Goal: Task Accomplishment & Management: Complete application form

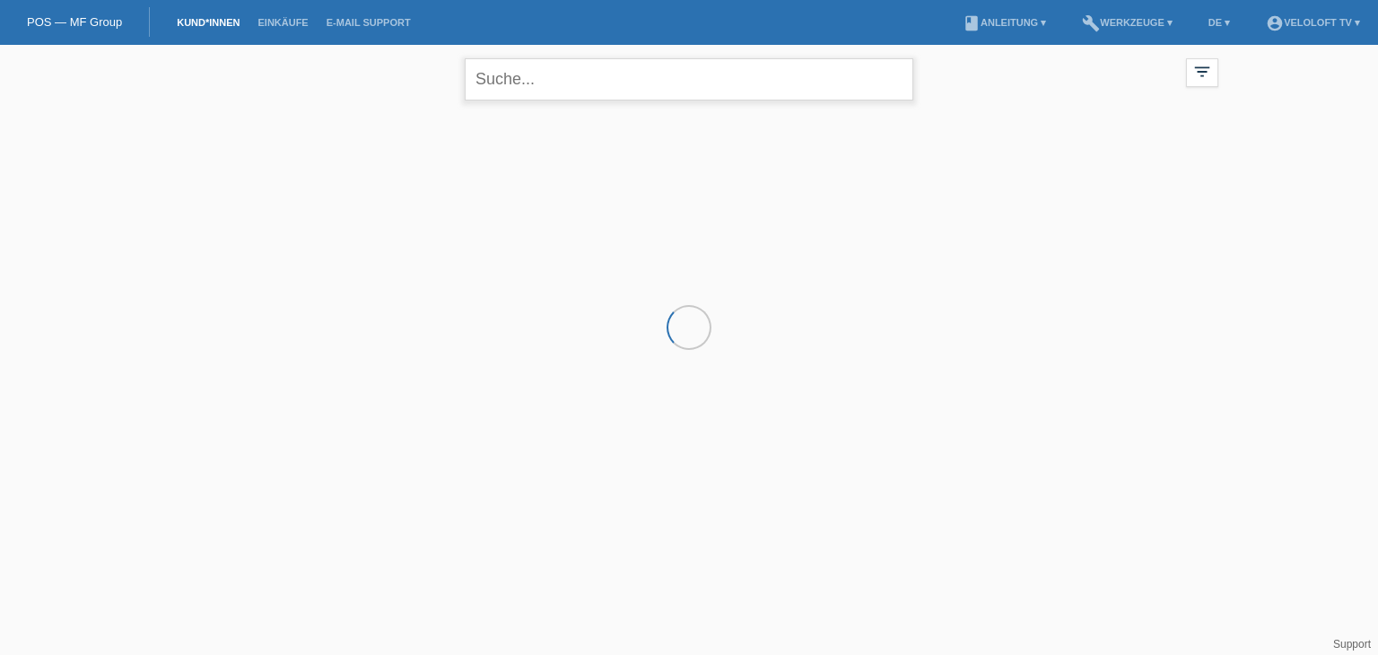
click at [561, 87] on input "text" at bounding box center [689, 79] width 448 height 42
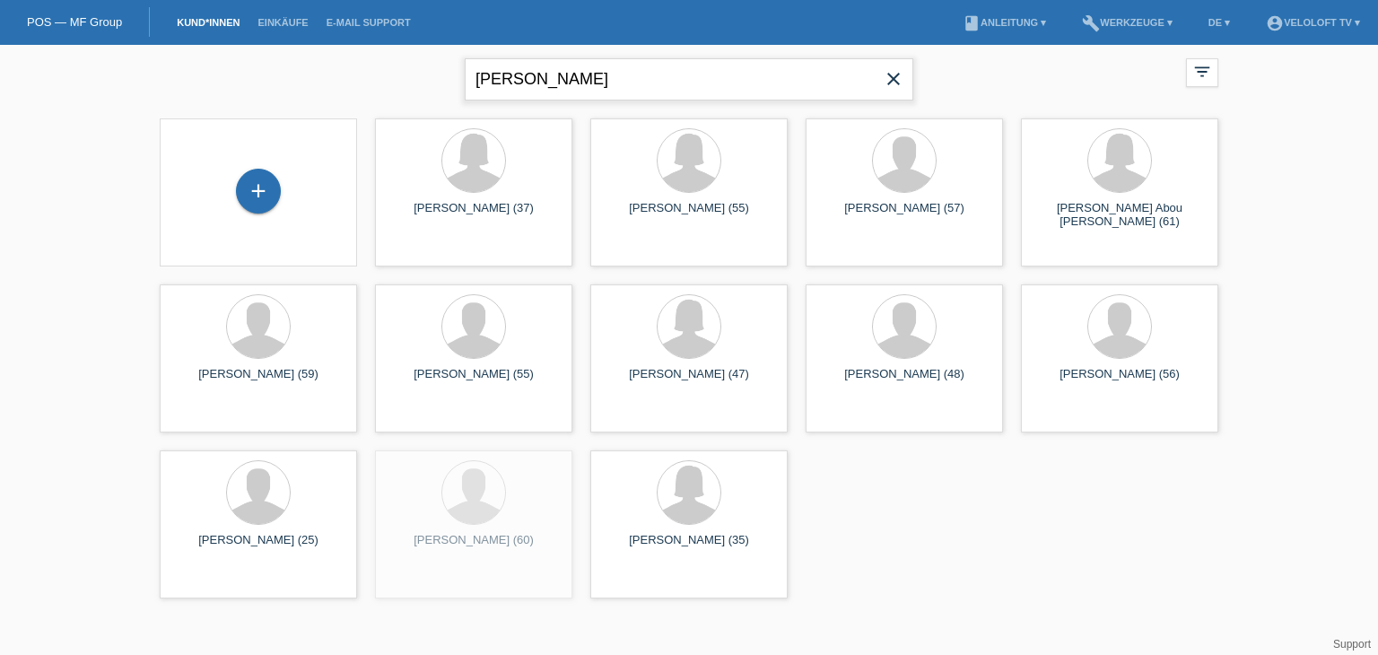
type input "[PERSON_NAME]"
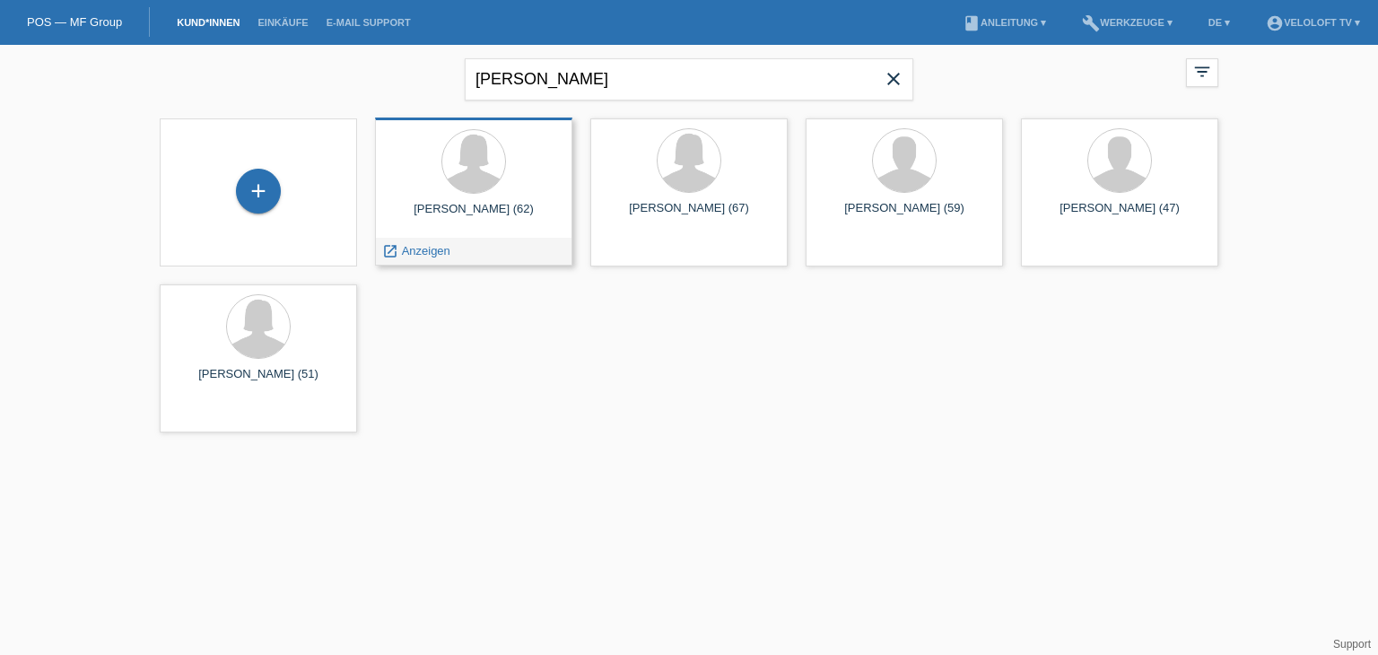
click at [437, 247] on span "Anzeigen" at bounding box center [426, 250] width 48 height 13
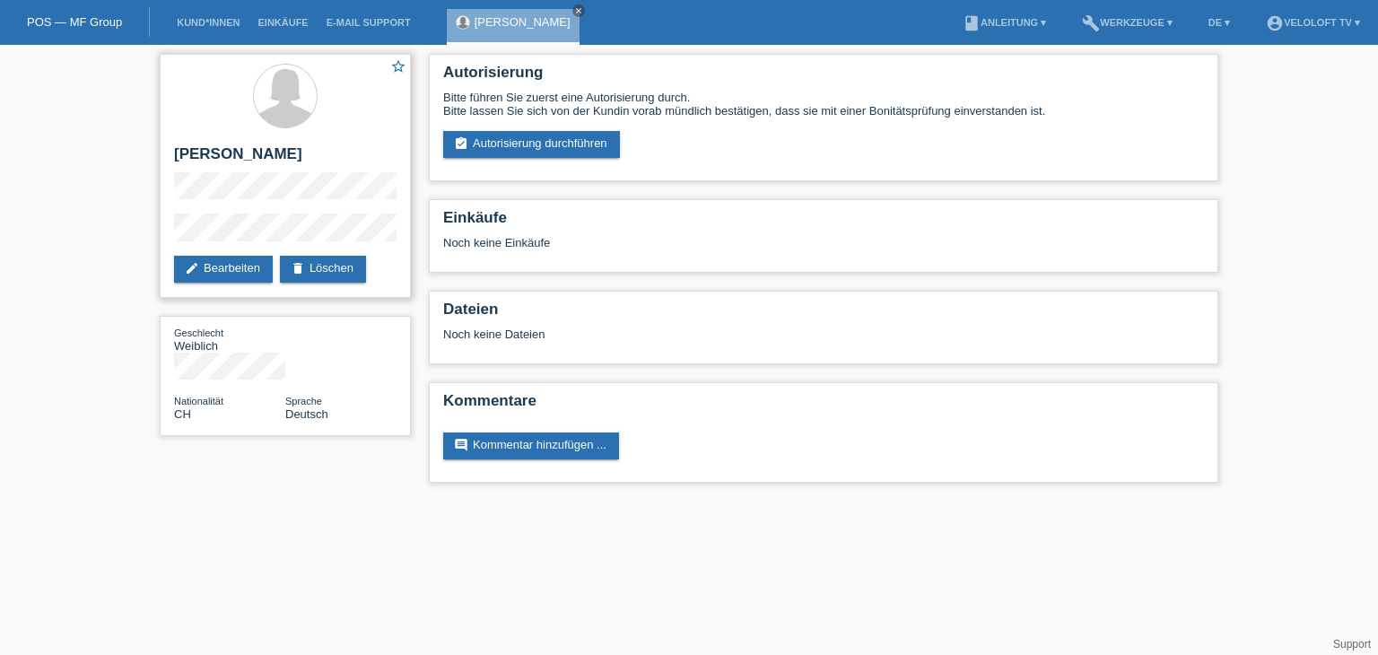
click at [234, 154] on h2 "[PERSON_NAME]" at bounding box center [285, 158] width 222 height 27
copy h2 "[PERSON_NAME]"
click at [574, 151] on link "assignment_turned_in Autorisierung durchführen" at bounding box center [531, 144] width 177 height 27
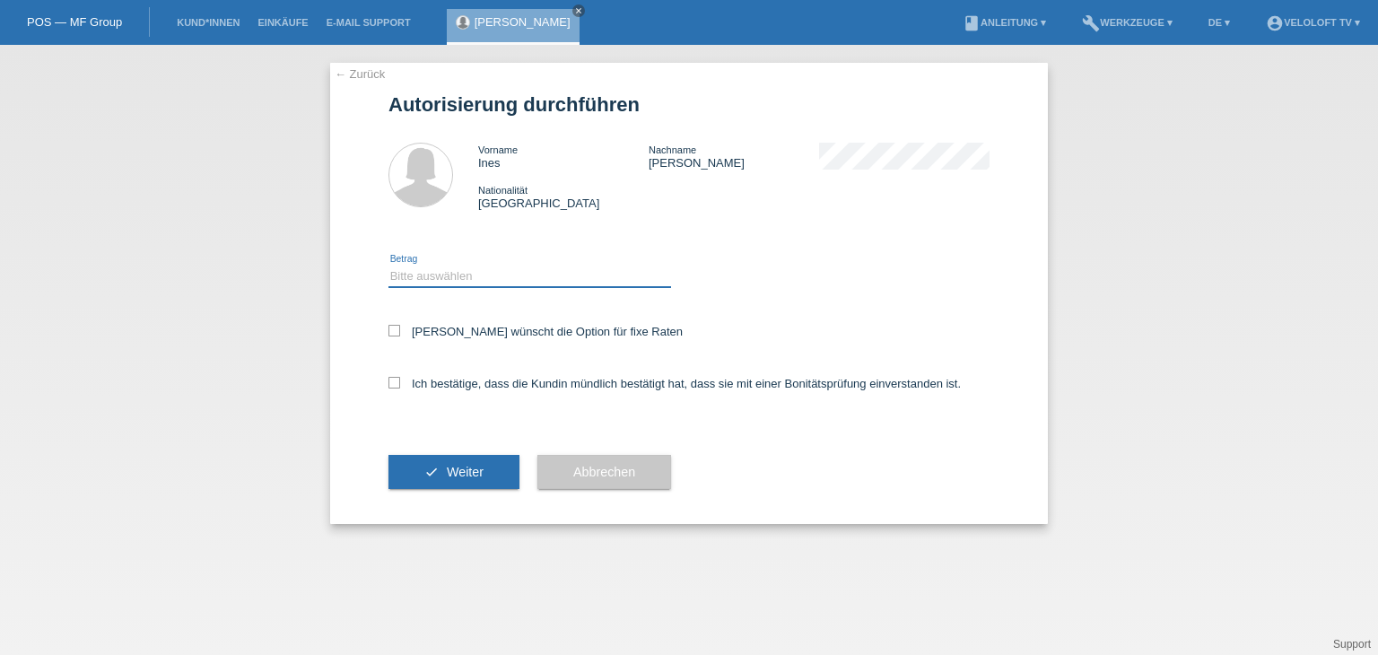
click at [533, 266] on select "Bitte auswählen CHF 1.00 - CHF 499.00 CHF 500.00 - CHF 1'999.00 CHF 2'000.00 - …" at bounding box center [529, 276] width 283 height 22
select select "2"
click at [388, 265] on select "Bitte auswählen CHF 1.00 - CHF 499.00 CHF 500.00 - CHF 1'999.00 CHF 2'000.00 - …" at bounding box center [529, 276] width 283 height 22
click at [458, 334] on label "Kundin wünscht die Option für fixe Raten" at bounding box center [535, 331] width 294 height 13
click at [400, 334] on input "Kundin wünscht die Option für fixe Raten" at bounding box center [394, 331] width 12 height 12
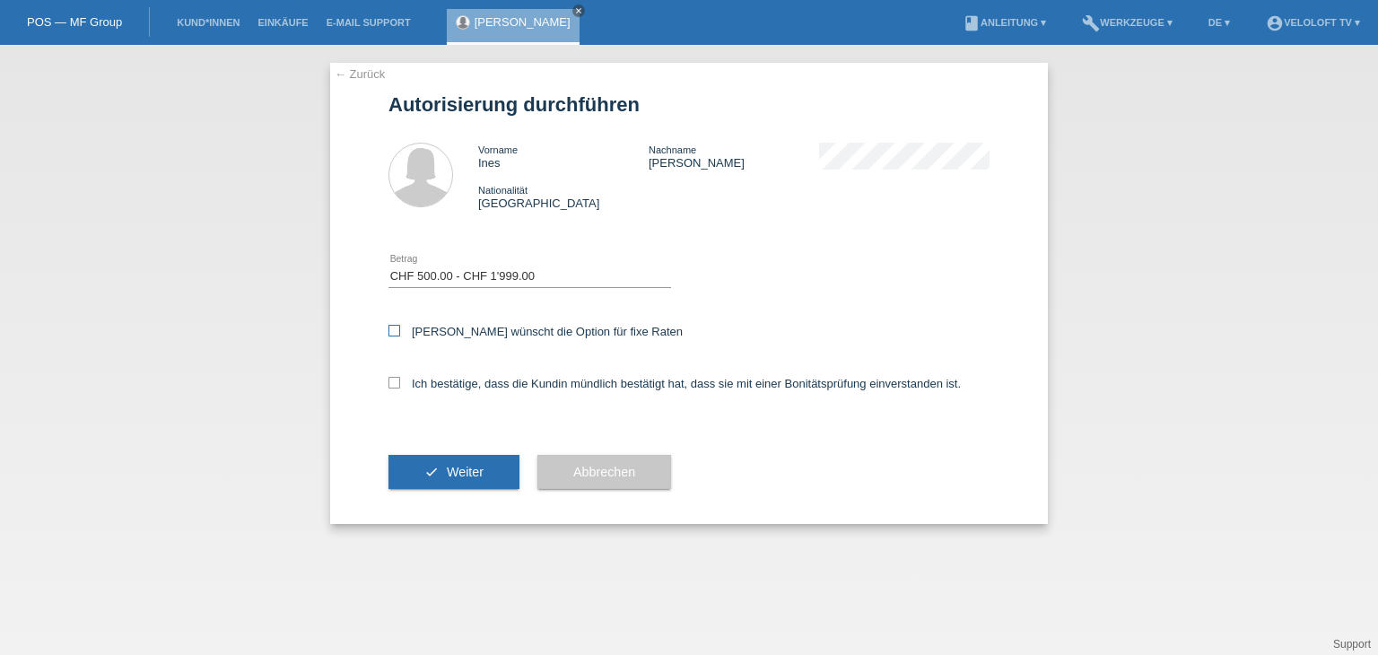
checkbox input "true"
click at [455, 384] on label "Ich bestätige, dass die Kundin mündlich bestätigt hat, dass sie mit einer Bonit…" at bounding box center [674, 383] width 572 height 13
click at [400, 384] on input "Ich bestätige, dass die Kundin mündlich bestätigt hat, dass sie mit einer Bonit…" at bounding box center [394, 383] width 12 height 12
checkbox input "true"
click at [448, 471] on span "Weiter" at bounding box center [465, 472] width 37 height 14
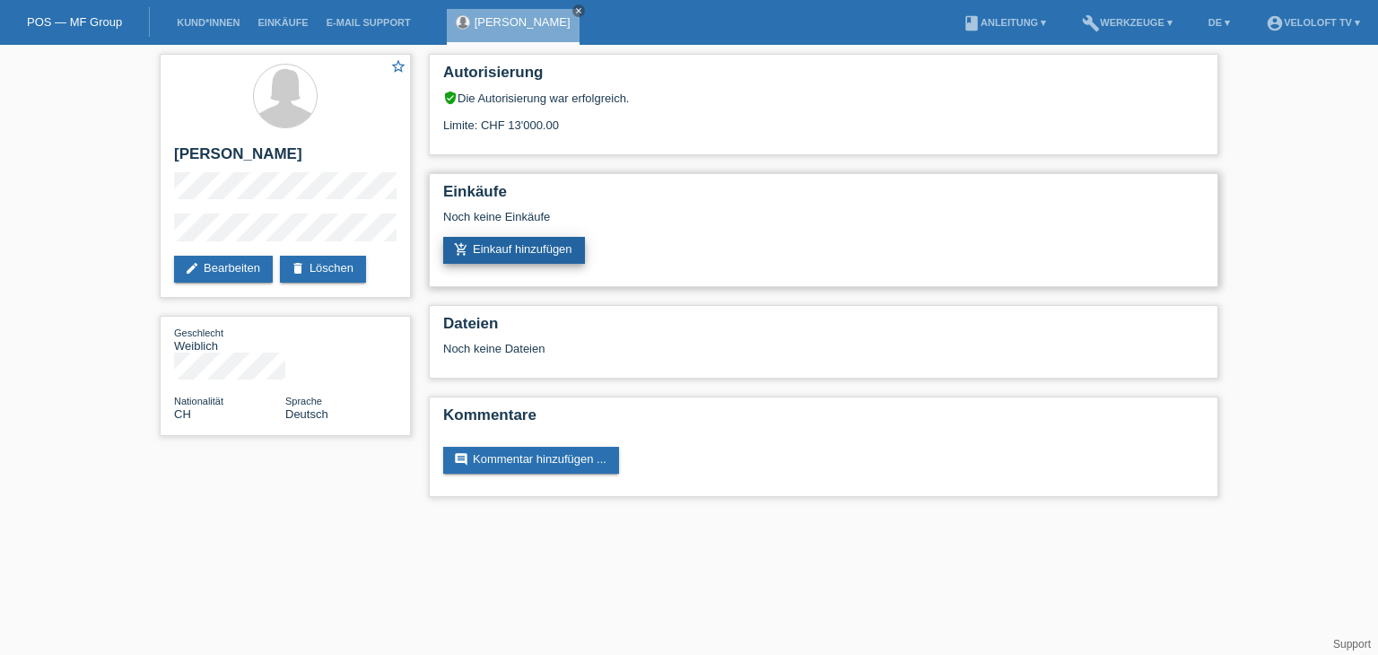
click at [495, 248] on link "add_shopping_cart Einkauf hinzufügen" at bounding box center [514, 250] width 142 height 27
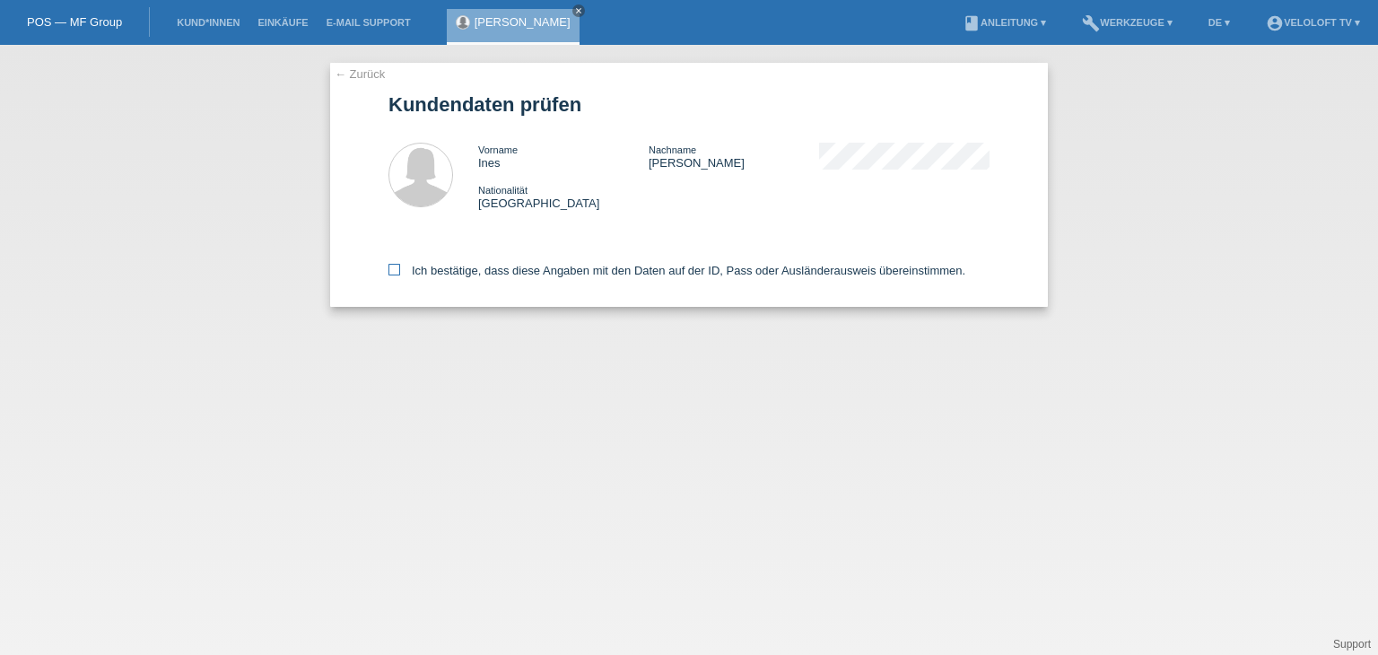
click at [393, 271] on icon at bounding box center [394, 270] width 12 height 12
click at [393, 271] on input "Ich bestätige, dass diese Angaben mit den Daten auf der ID, Pass oder Ausländer…" at bounding box center [394, 270] width 12 height 12
checkbox input "true"
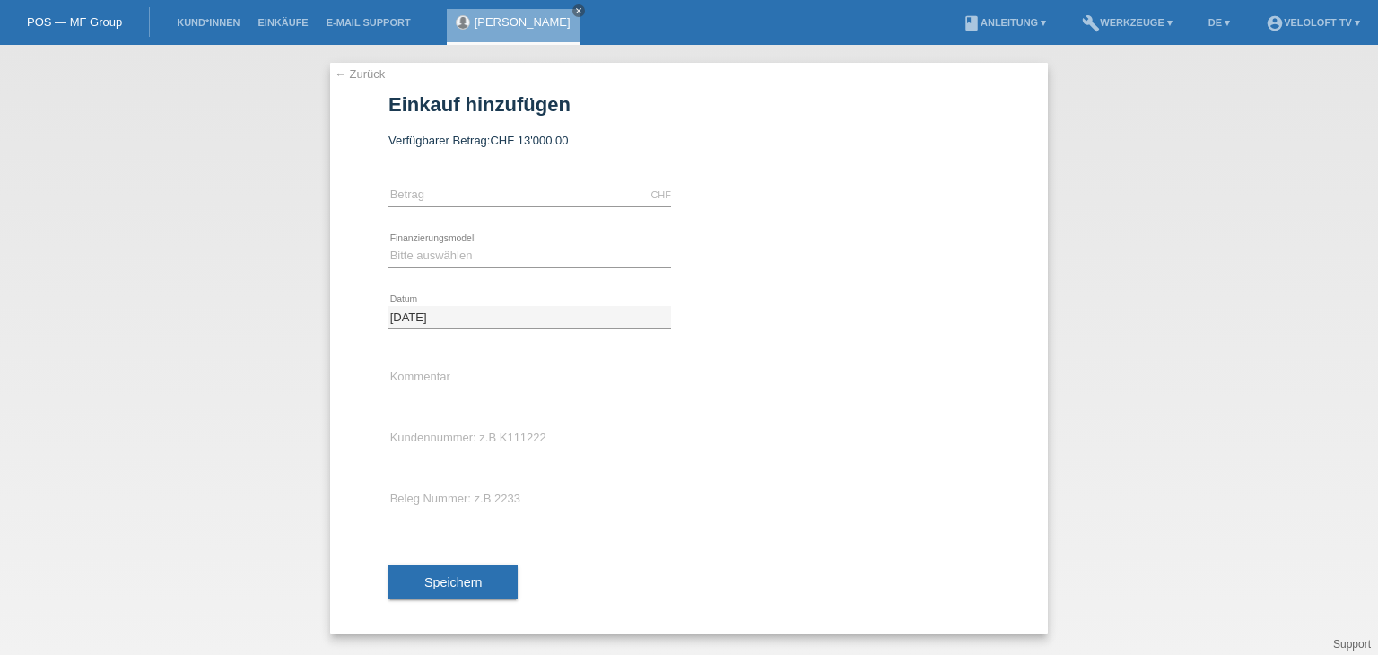
click at [504, 181] on div "CHF error Betrag" at bounding box center [529, 195] width 283 height 61
click at [504, 195] on input "text" at bounding box center [529, 195] width 283 height 22
type input "1890.00"
click at [504, 253] on select "Bitte auswählen Fixe Raten Kauf auf Rechnung mit Teilzahlungsoption" at bounding box center [529, 256] width 283 height 22
select select "77"
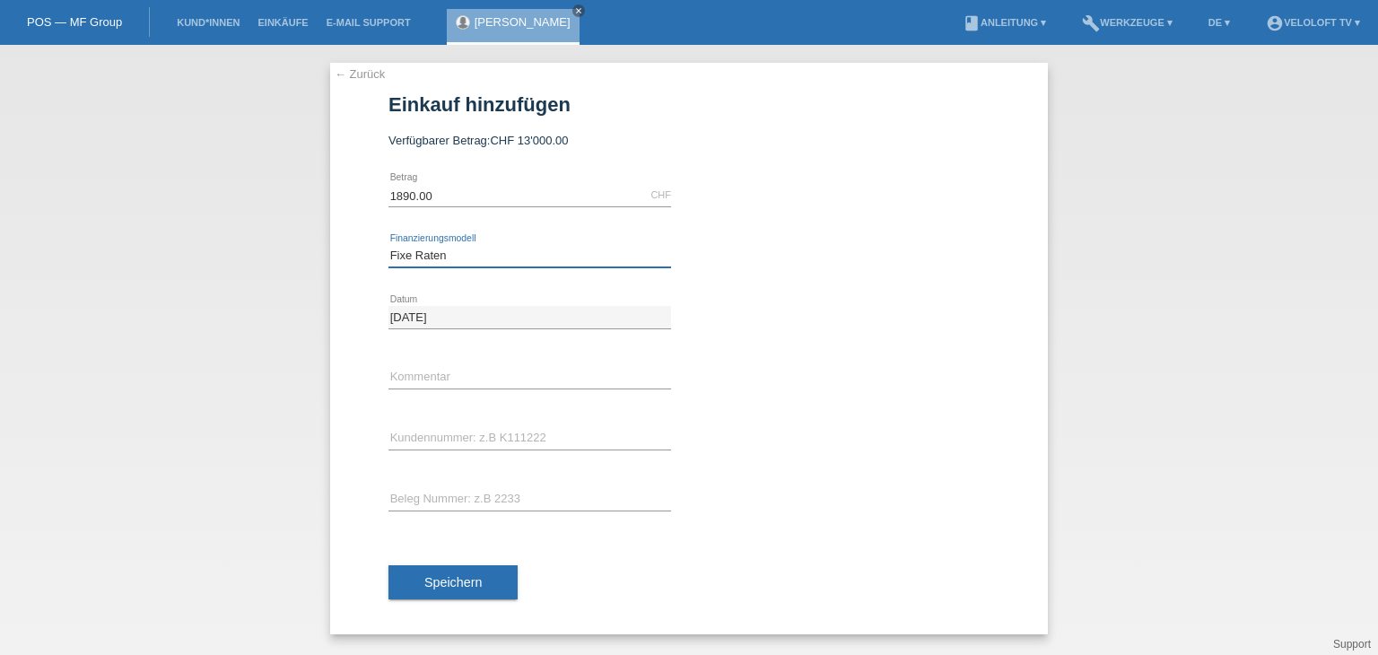
click at [388, 245] on select "Bitte auswählen Fixe Raten Kauf auf Rechnung mit Teilzahlungsoption" at bounding box center [529, 256] width 283 height 22
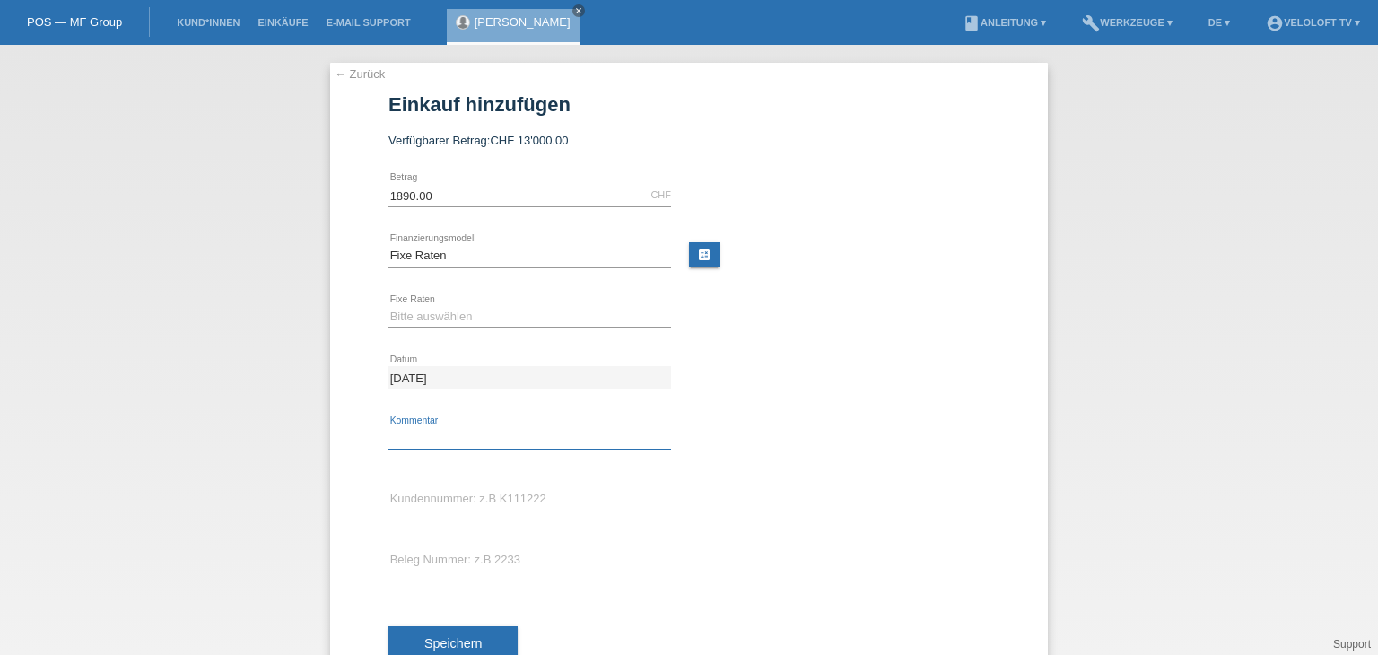
click at [497, 439] on input "text" at bounding box center [529, 438] width 283 height 22
type input "Veloloft TV"
click at [471, 500] on input "text" at bounding box center [529, 499] width 283 height 22
click at [484, 313] on select "Bitte auswählen 4 Raten 5 Raten 6 Raten 7 Raten 8 Raten 9 Raten 10 Raten 11 Rat…" at bounding box center [529, 317] width 283 height 22
select select "172"
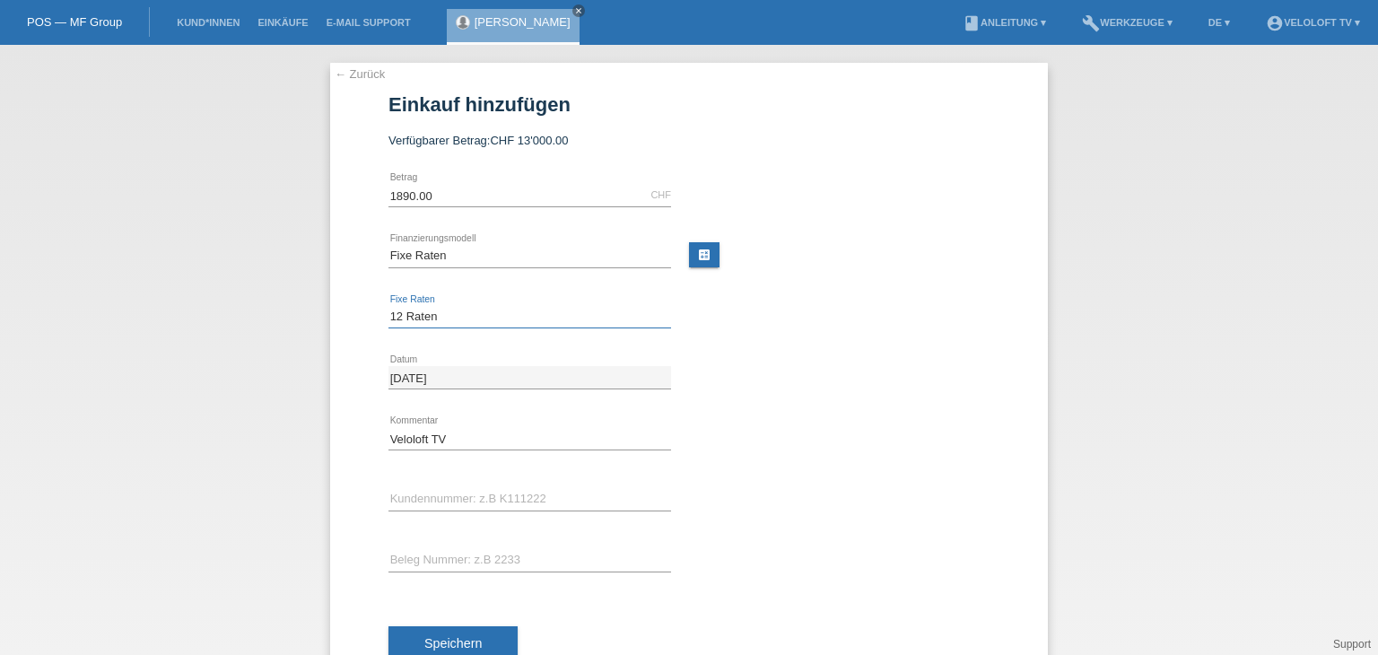
click at [388, 306] on select "Bitte auswählen 4 Raten 5 Raten 6 Raten 7 Raten 8 Raten 9 Raten 10 Raten 11 Rat…" at bounding box center [529, 317] width 283 height 22
click at [444, 485] on div "error Kundennummer: z.B K111222" at bounding box center [529, 499] width 283 height 61
click at [444, 492] on input "text" at bounding box center [529, 499] width 283 height 22
paste input "C163810"
type input "C163810"
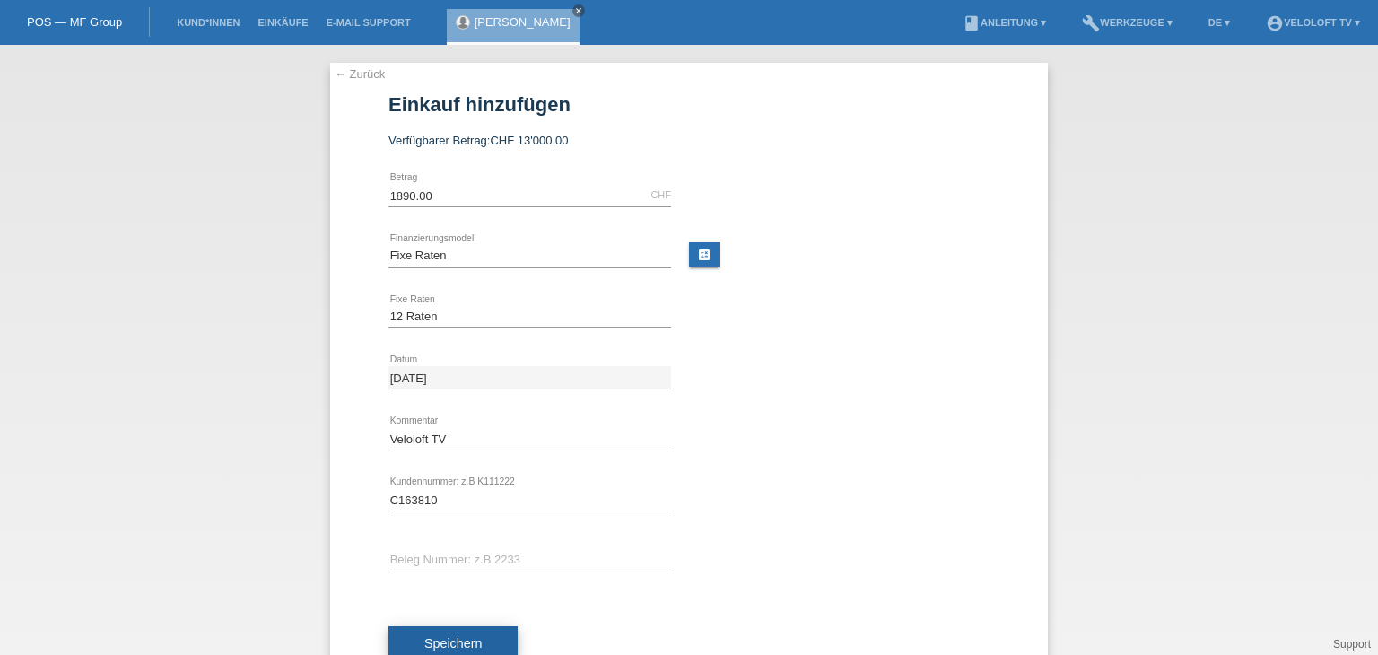
click at [470, 626] on button "Speichern" at bounding box center [452, 643] width 129 height 34
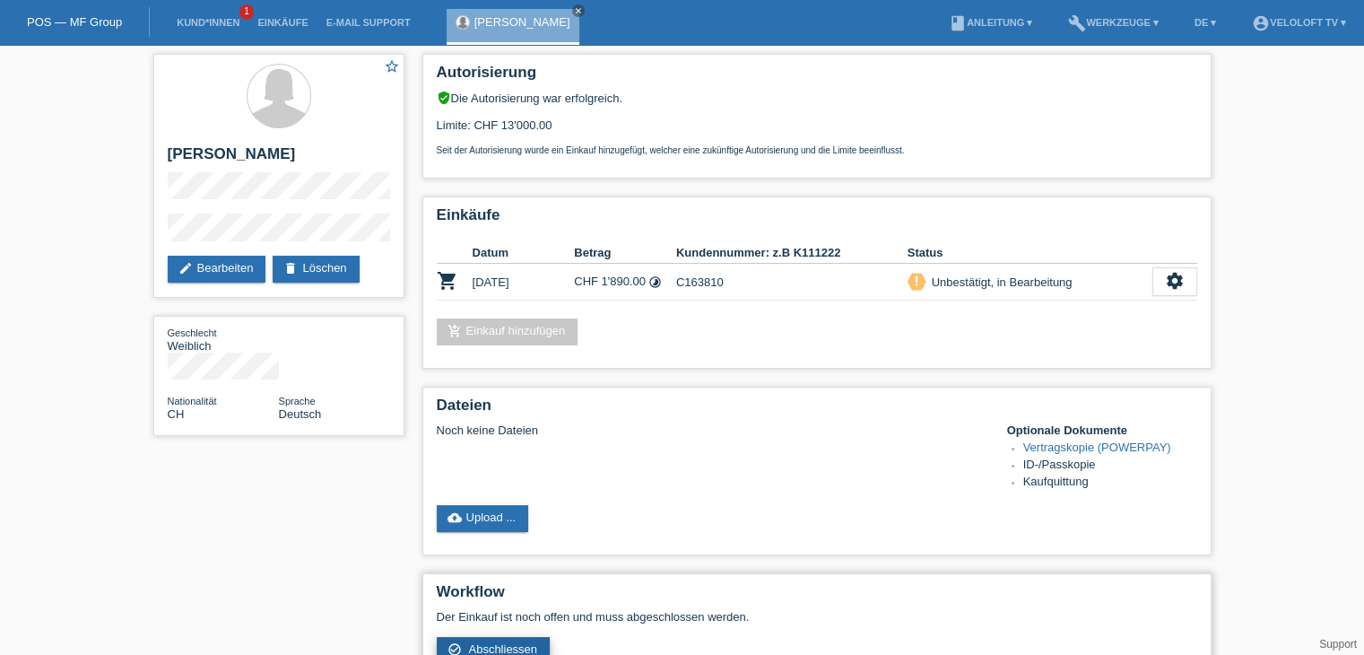
click at [479, 647] on span "Abschliessen" at bounding box center [502, 648] width 69 height 13
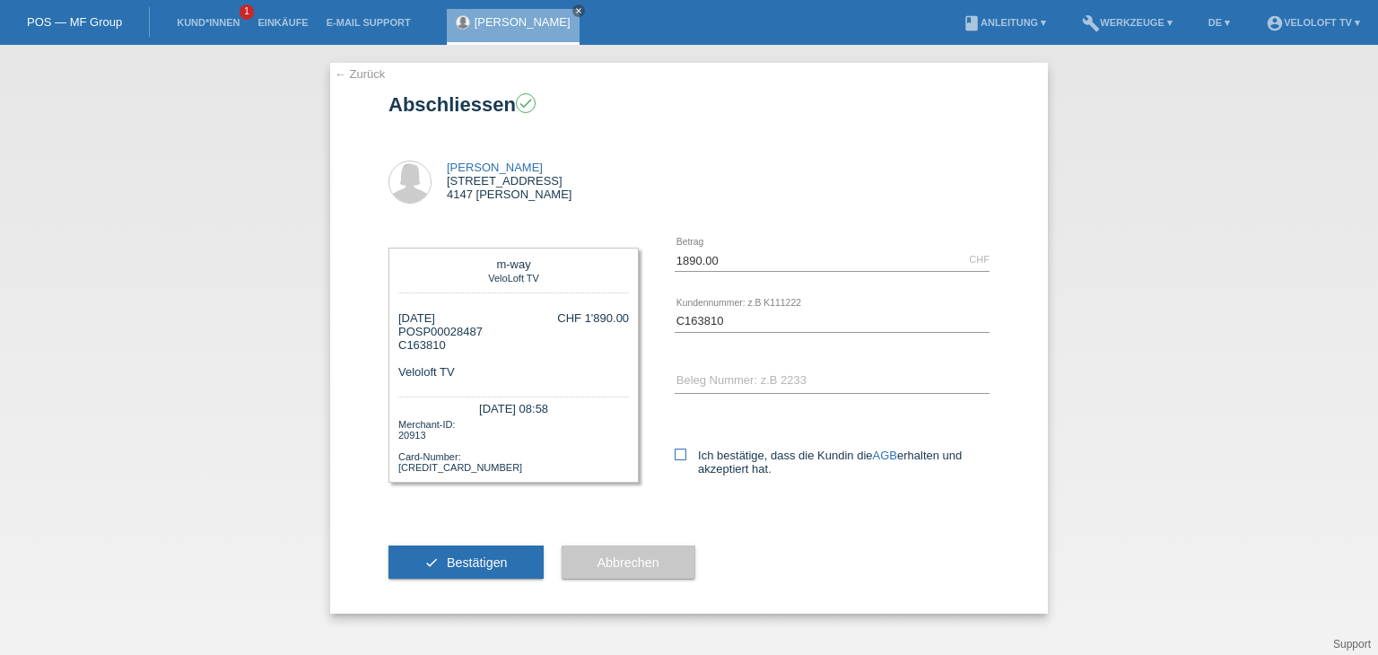
drag, startPoint x: 683, startPoint y: 446, endPoint x: 678, endPoint y: 457, distance: 12.0
click at [683, 448] on div "Ich bestätige, dass die Kundin die AGB erhalten und akzeptiert hat." at bounding box center [832, 459] width 315 height 92
click at [678, 457] on icon at bounding box center [681, 454] width 12 height 12
click at [678, 457] on input "Ich bestätige, dass die Kundin die AGB erhalten und akzeptiert hat." at bounding box center [681, 454] width 12 height 12
checkbox input "true"
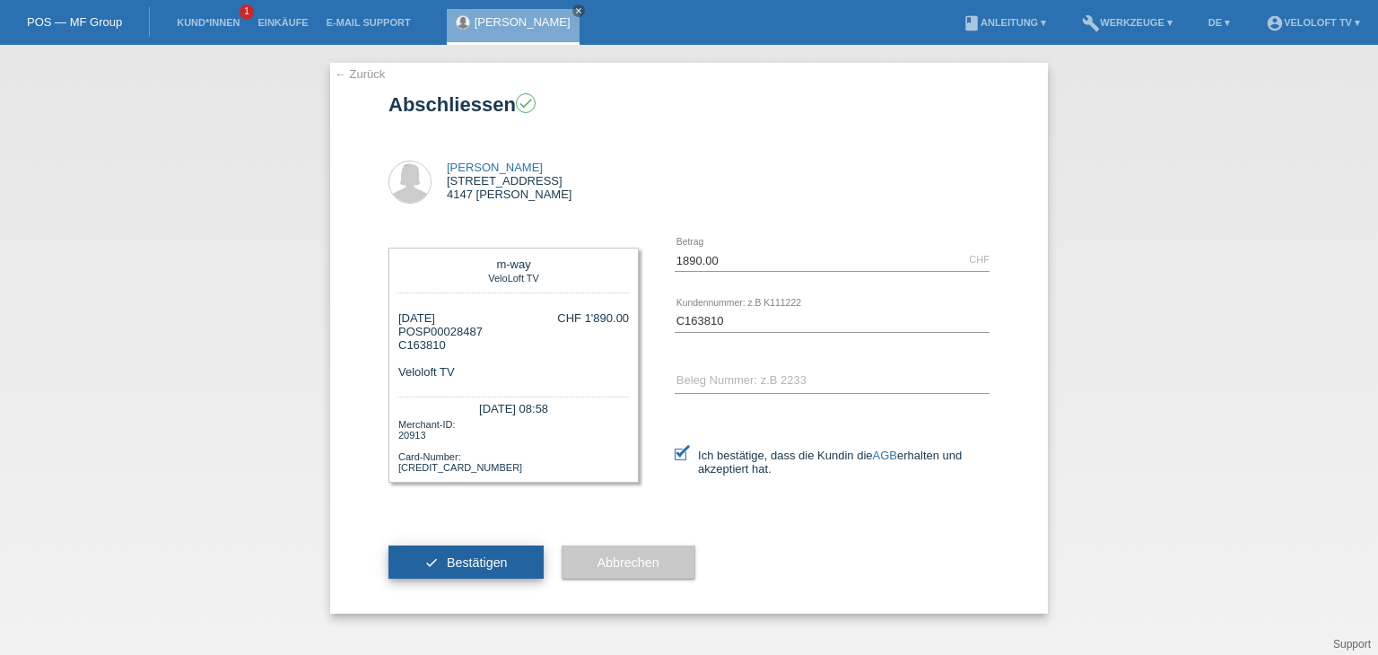
click at [449, 570] on button "check Bestätigen" at bounding box center [465, 562] width 155 height 34
